Goal: Use online tool/utility

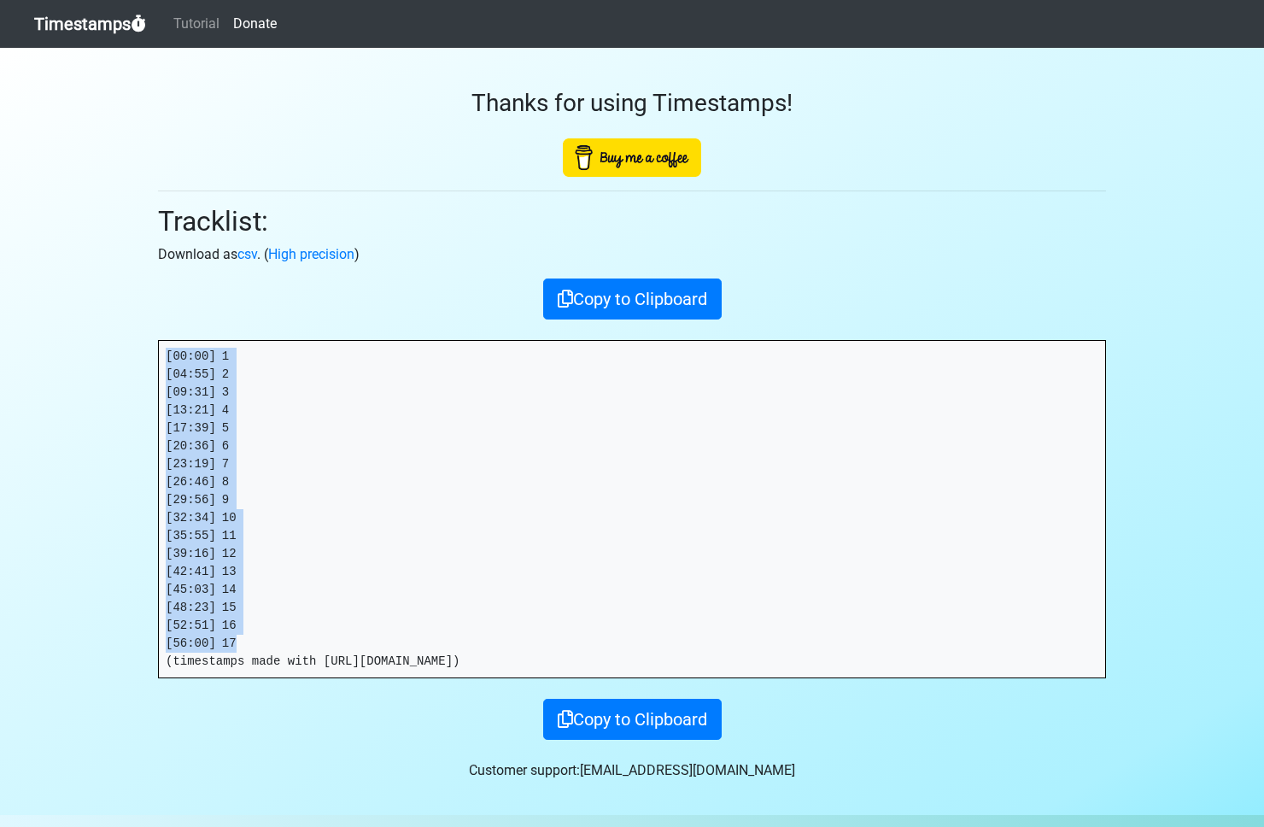
click at [59, 22] on link "Timestamps" at bounding box center [90, 24] width 112 height 34
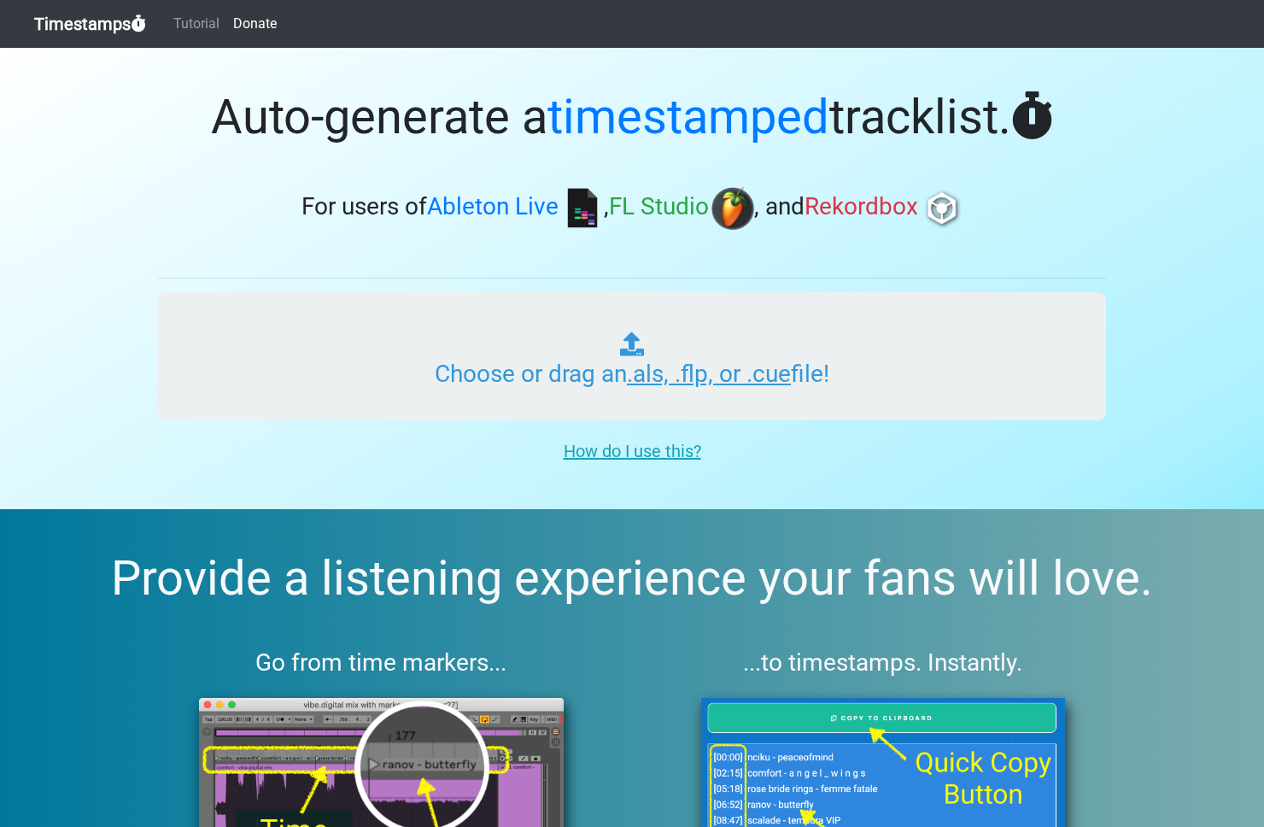
type input "C:\fakepath\GOLDEN ERA RADIO #044 - IR.als"
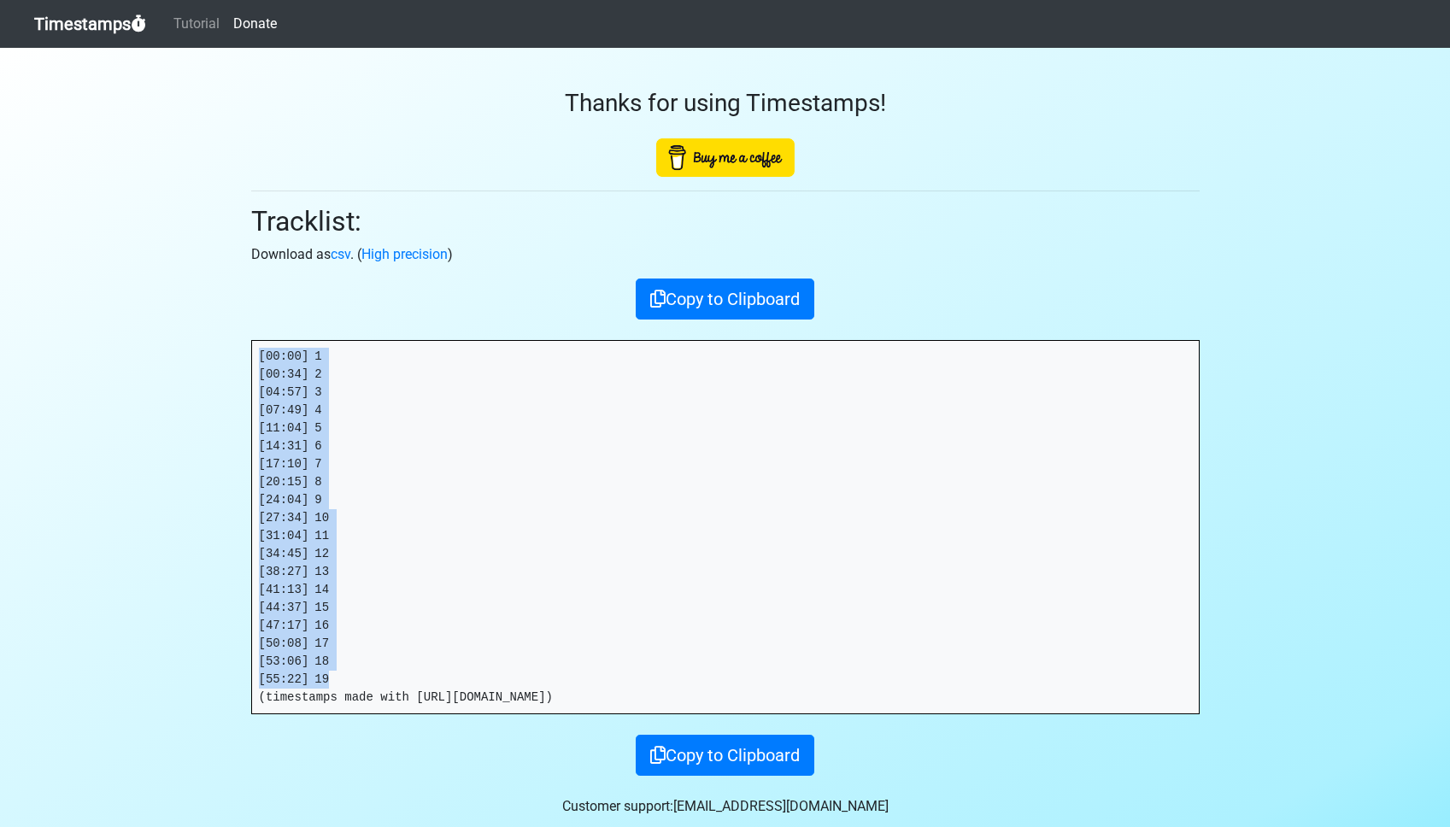
drag, startPoint x: 267, startPoint y: 379, endPoint x: 394, endPoint y: 677, distance: 323.4
click at [394, 677] on pre "[00:00] 1 [00:34] 2 [04:57] 3 [07:49] 4 [11:04] 5 [14:31] 6 [17:10] 7 [20:15] 8…" at bounding box center [725, 527] width 947 height 372
copy pre "[00:00] 1 [00:34] 2 [04:57] 3 [07:49] 4 [11:04] 5 [14:31] 6 [17:10] 7 [20:15] 8…"
